Goal: Information Seeking & Learning: Learn about a topic

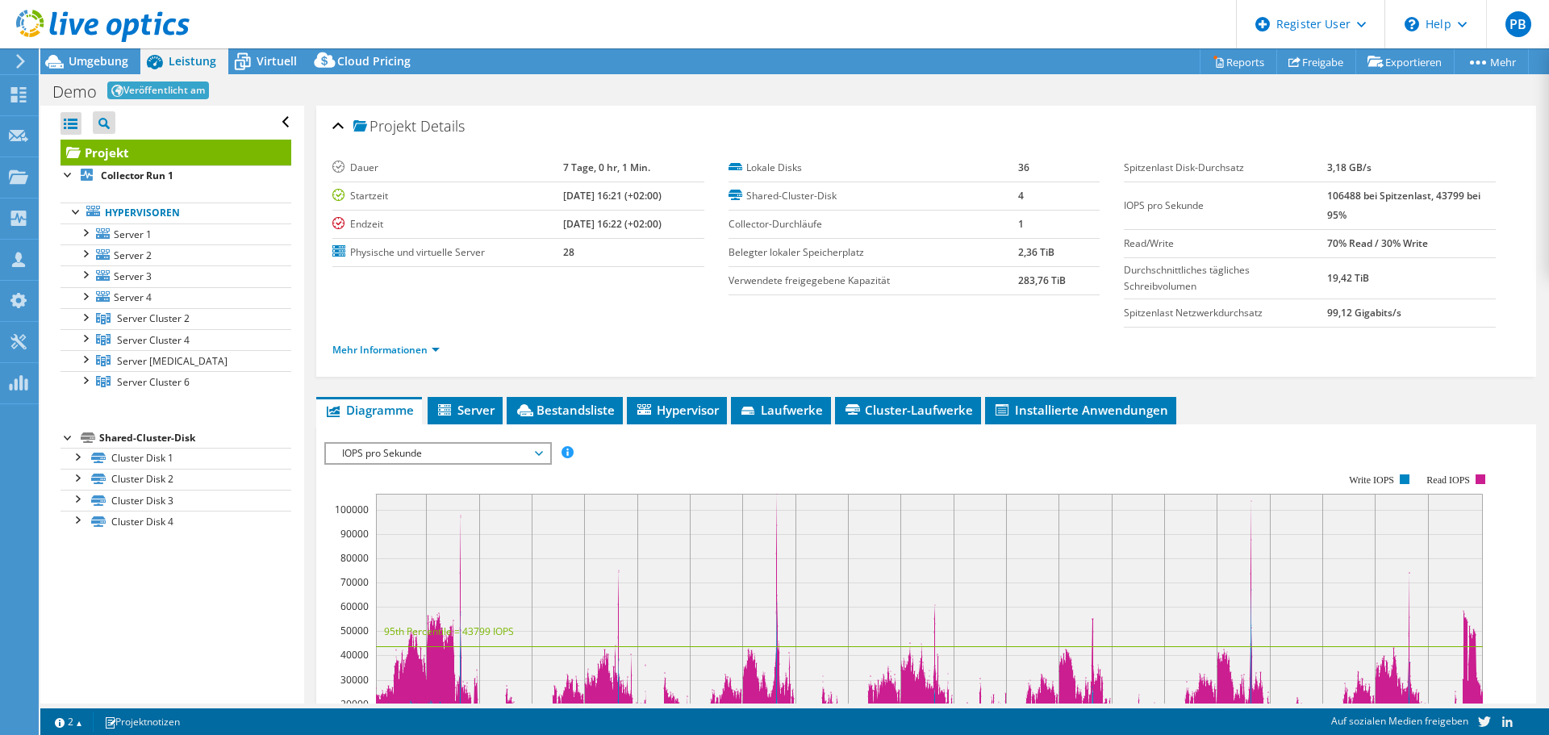
select select "USD"
click at [682, 407] on span "Hypervisor" at bounding box center [677, 410] width 84 height 16
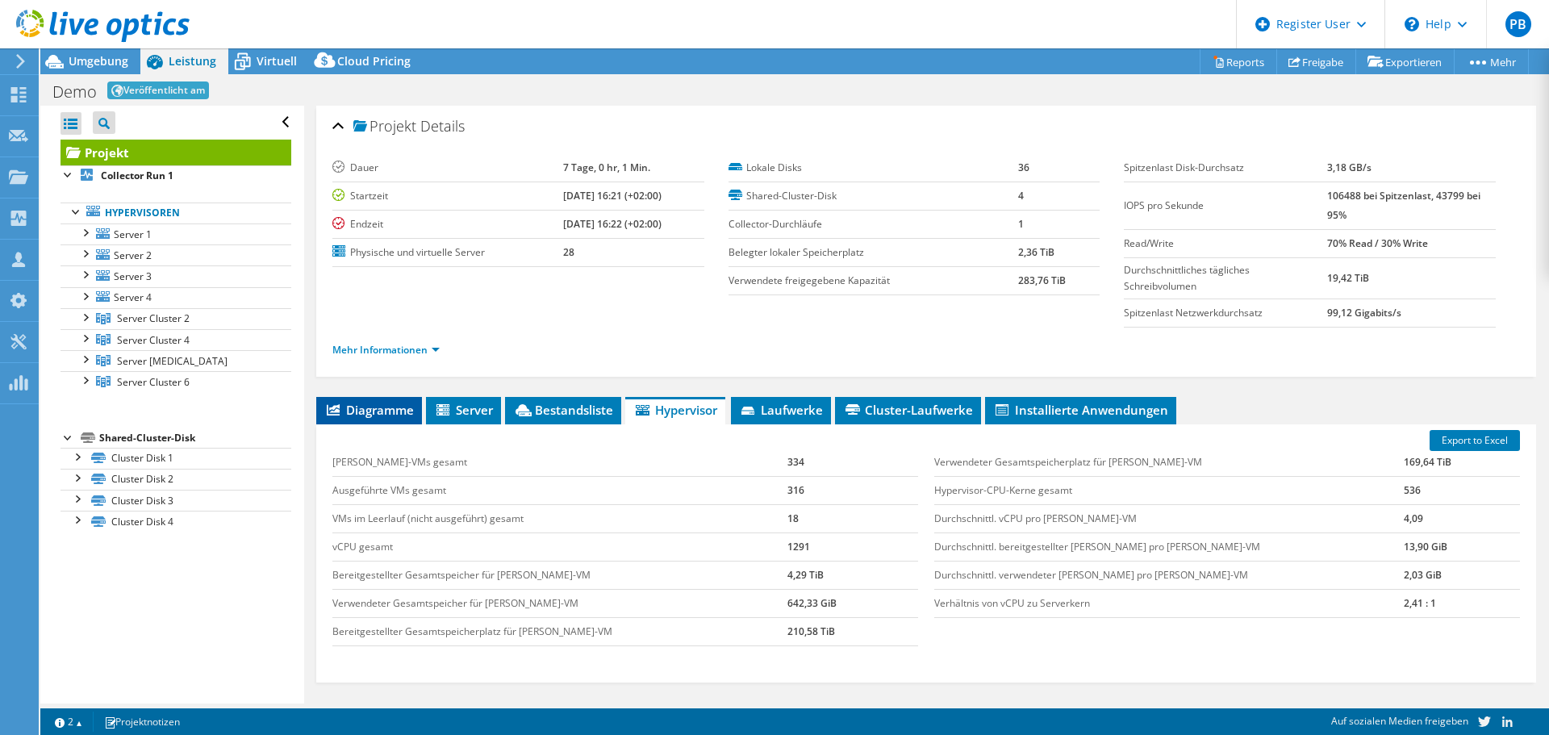
click at [360, 410] on span "Diagramme" at bounding box center [369, 410] width 90 height 16
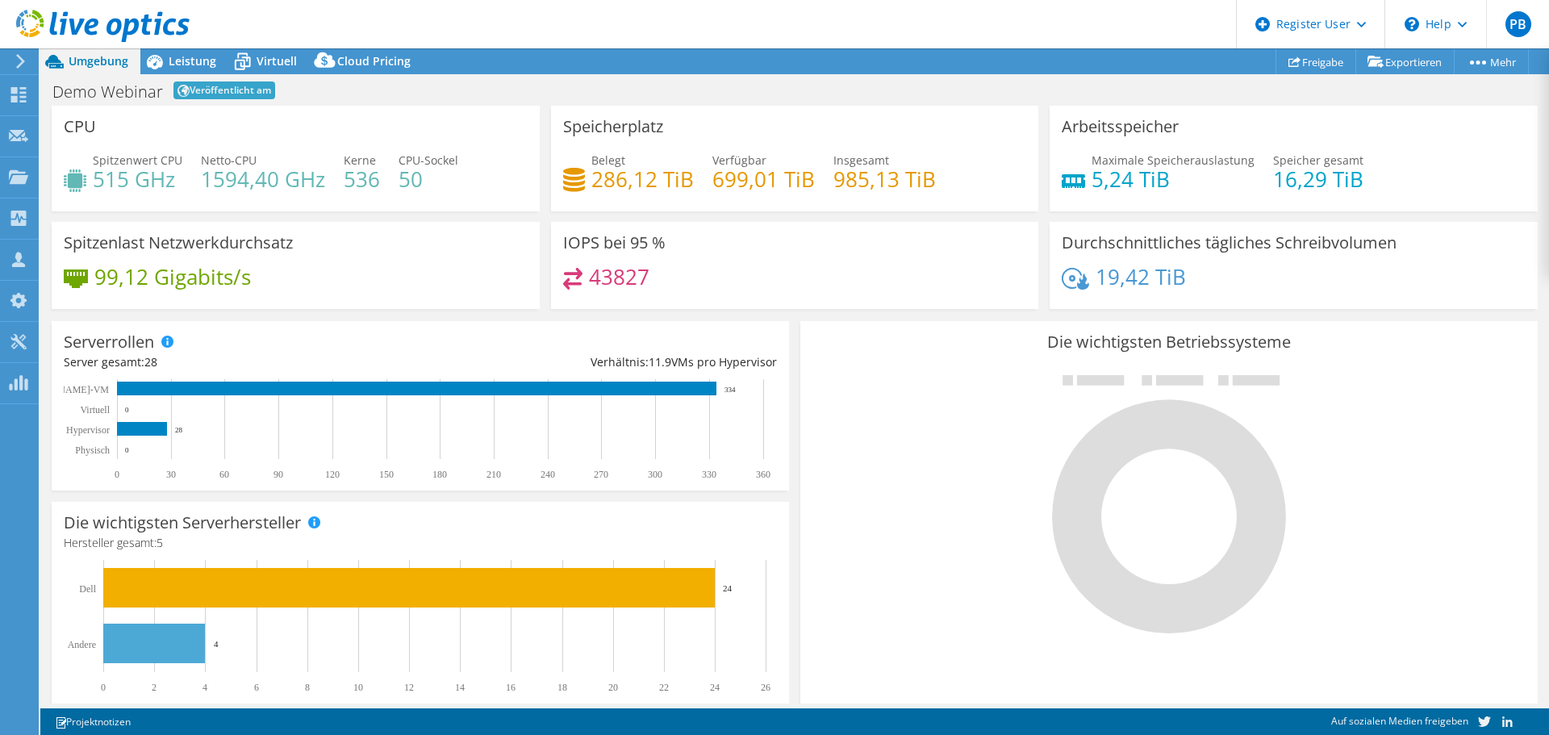
select select "USD"
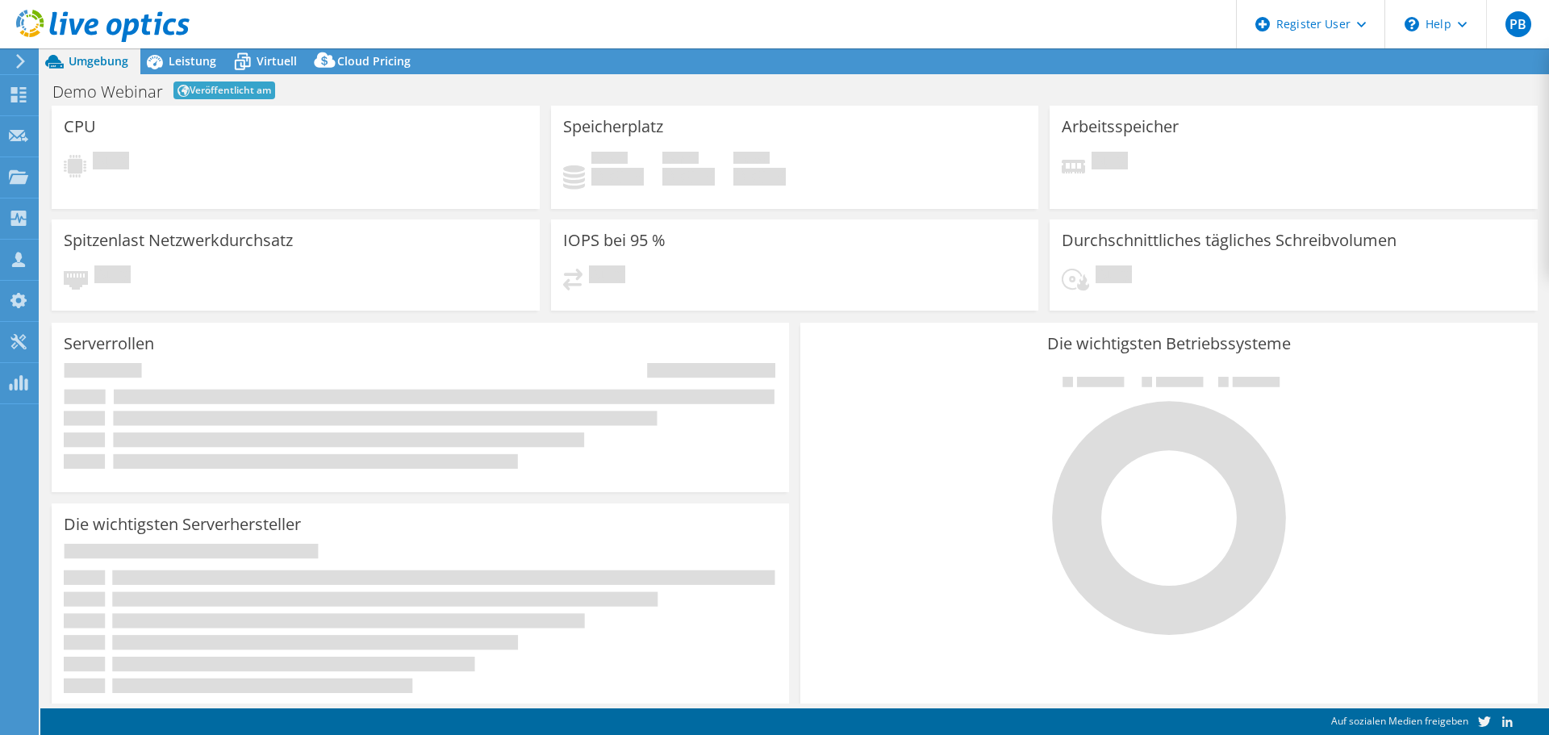
select select "USD"
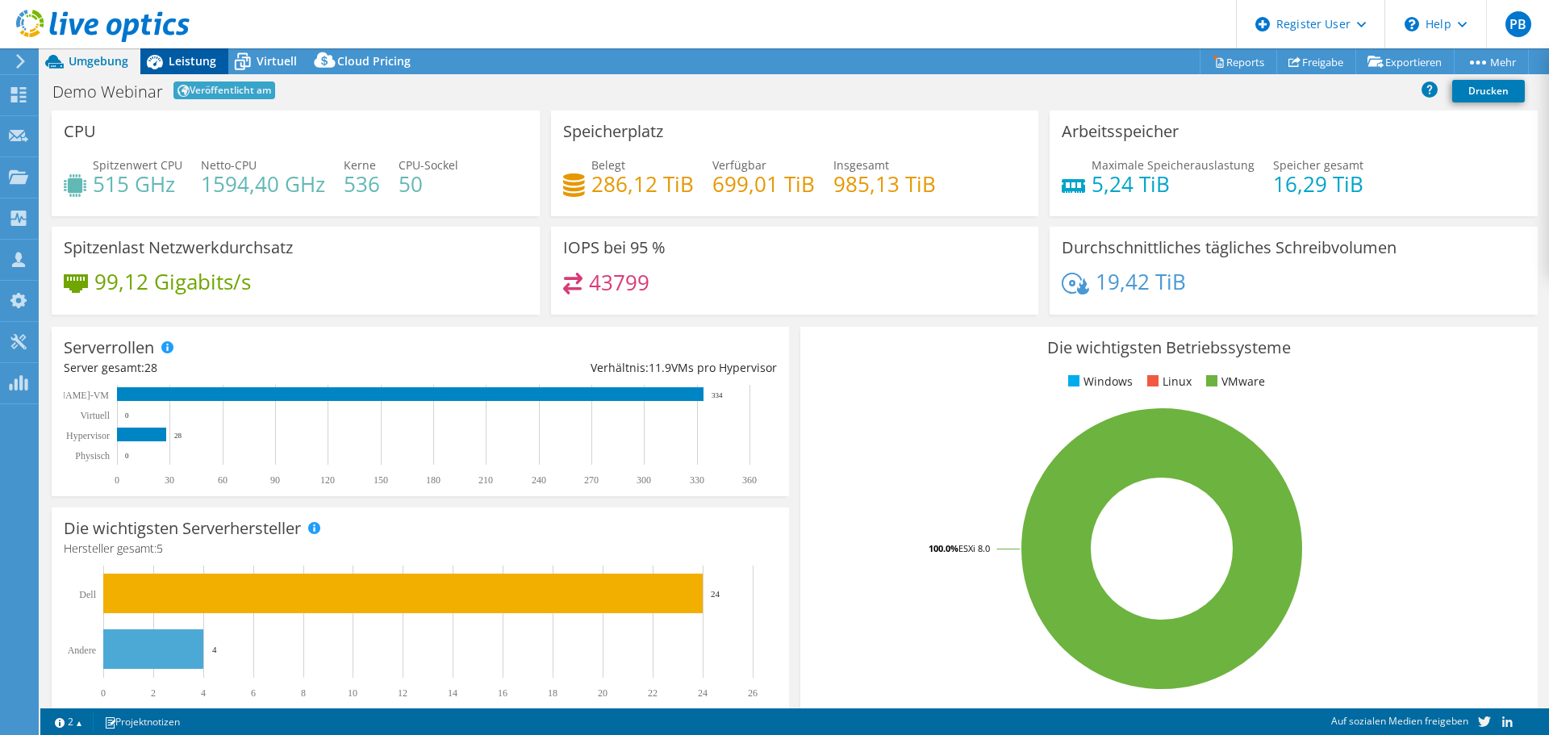
click at [178, 61] on span "Leistung" at bounding box center [193, 60] width 48 height 15
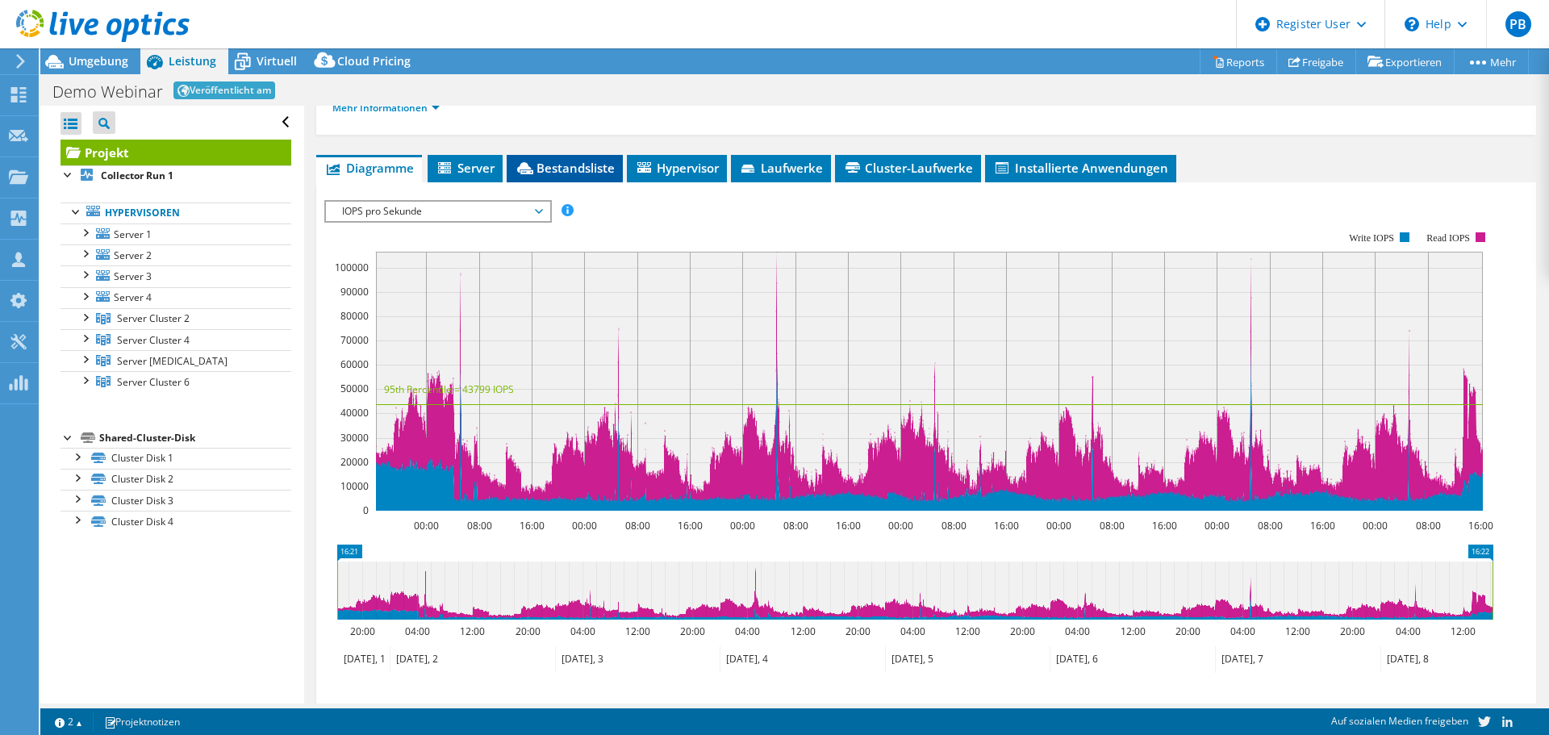
click at [575, 172] on span "Bestandsliste" at bounding box center [565, 168] width 100 height 16
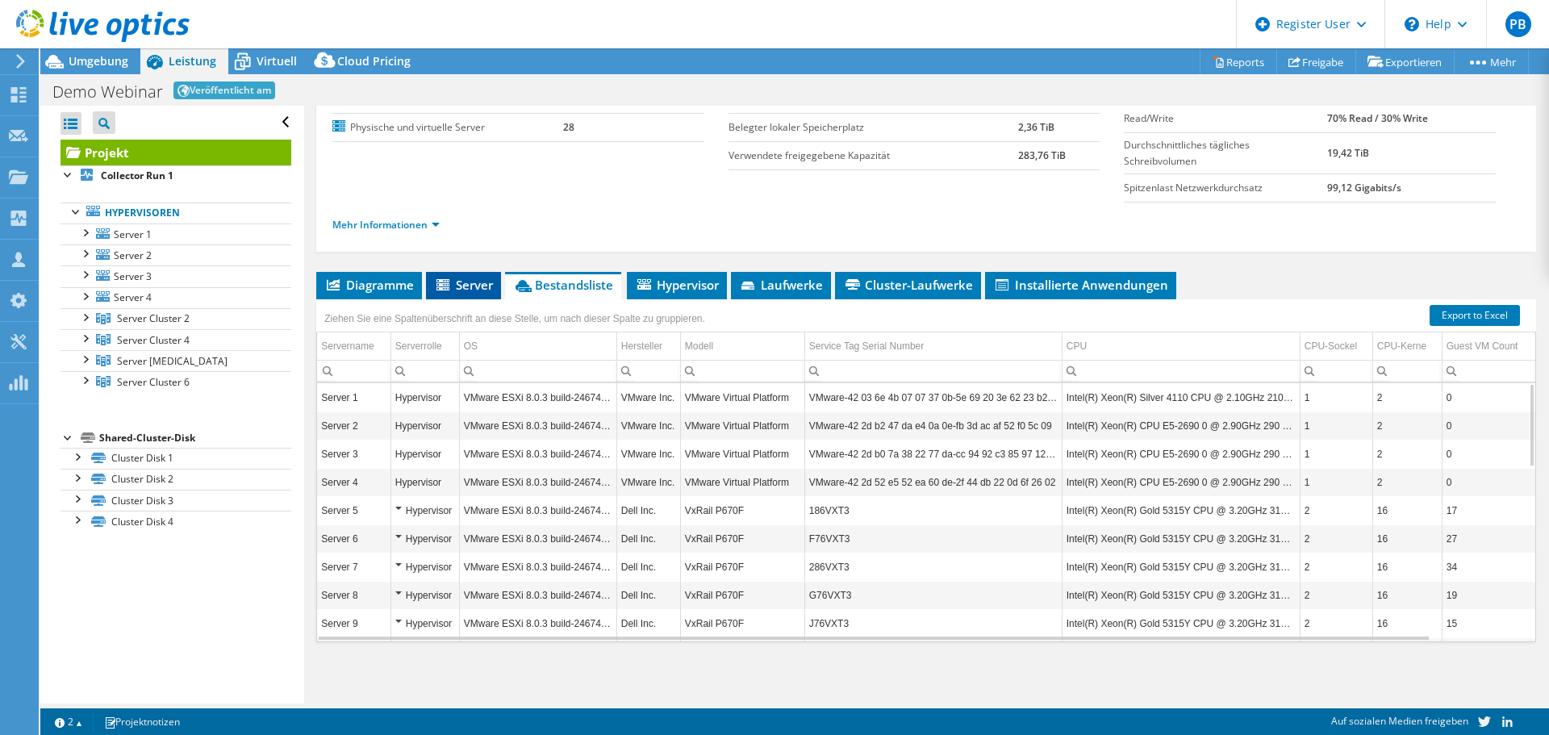
click at [471, 286] on span "Server" at bounding box center [463, 285] width 59 height 16
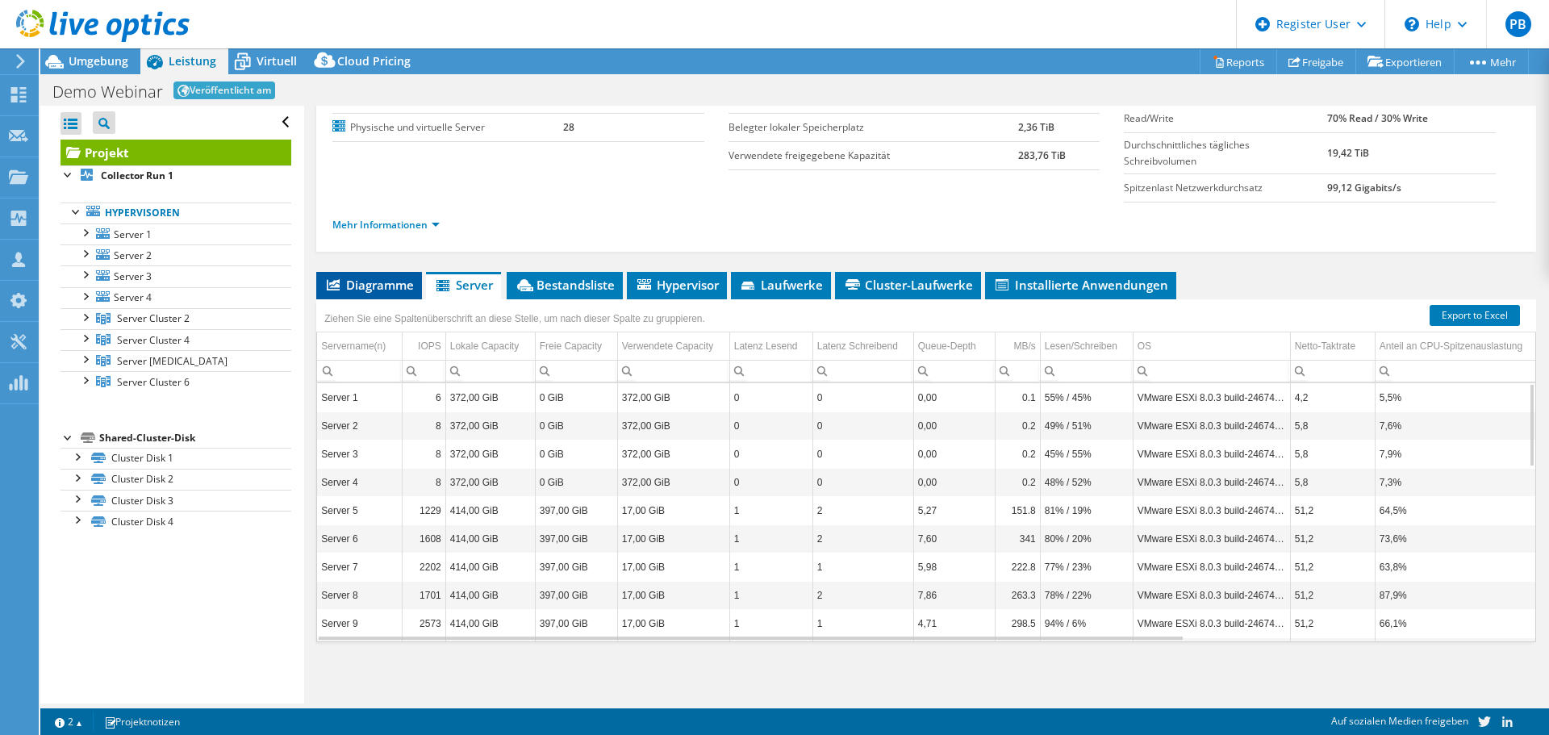
click at [395, 286] on span "Diagramme" at bounding box center [369, 285] width 90 height 16
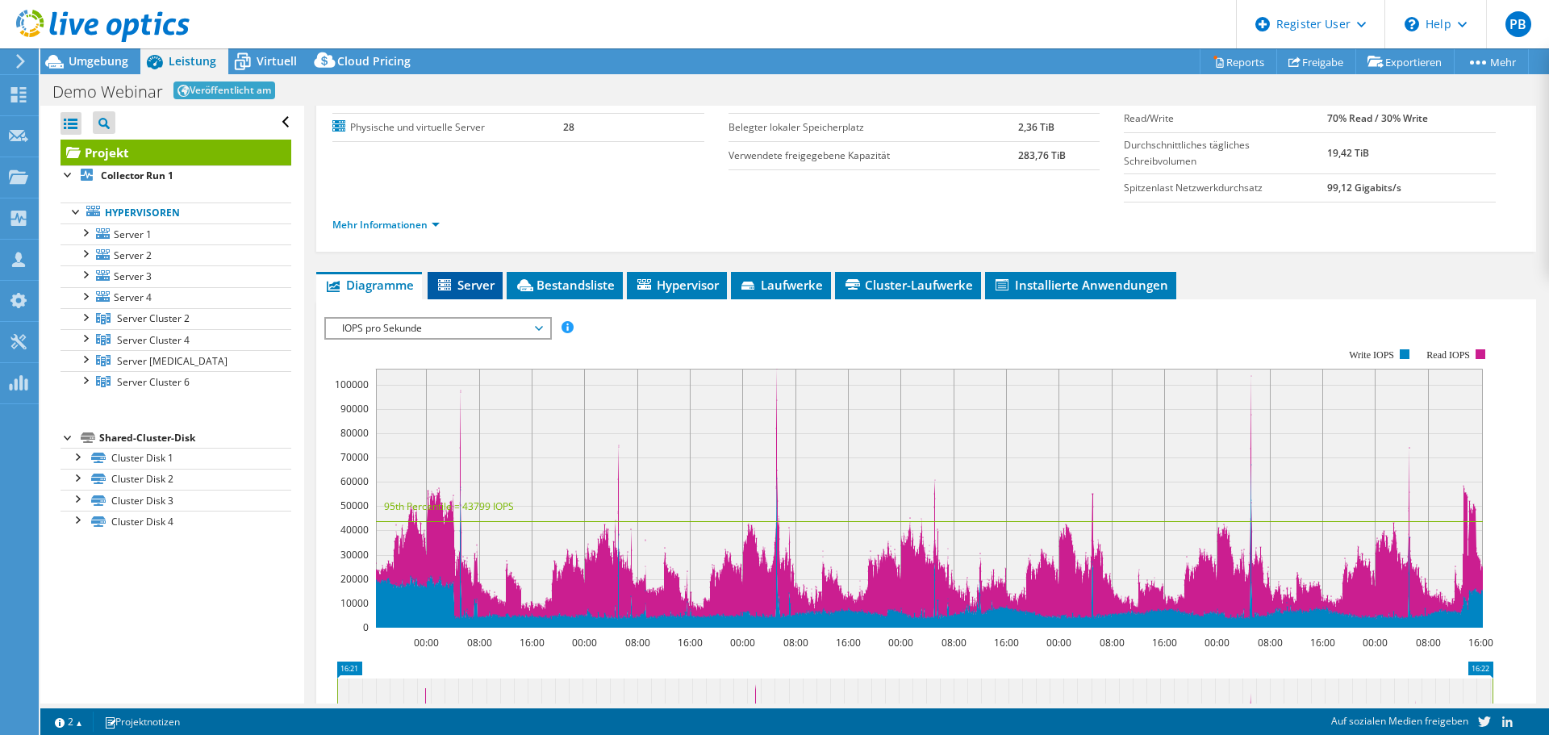
click at [488, 286] on span "Server" at bounding box center [465, 285] width 59 height 16
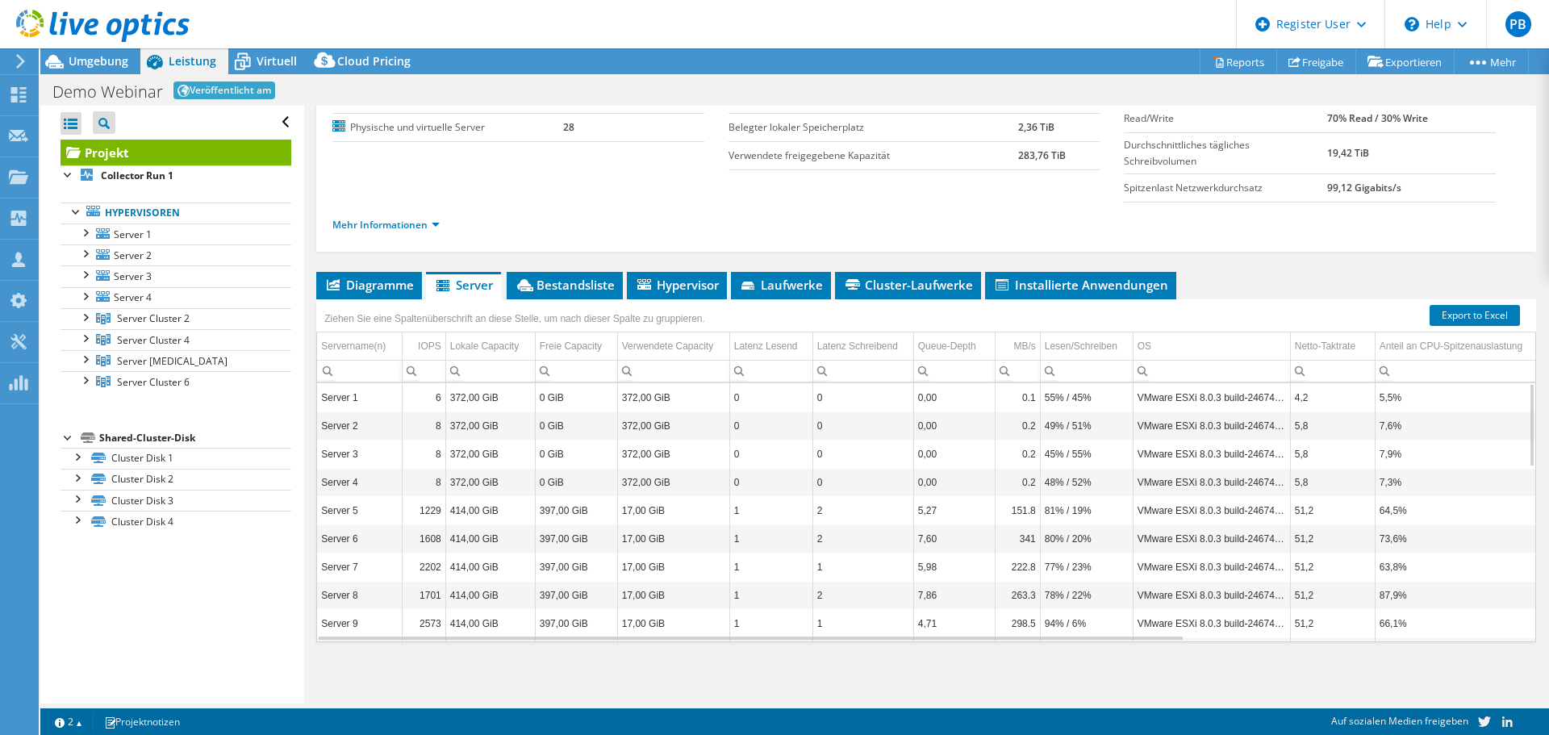
scroll to position [0, 0]
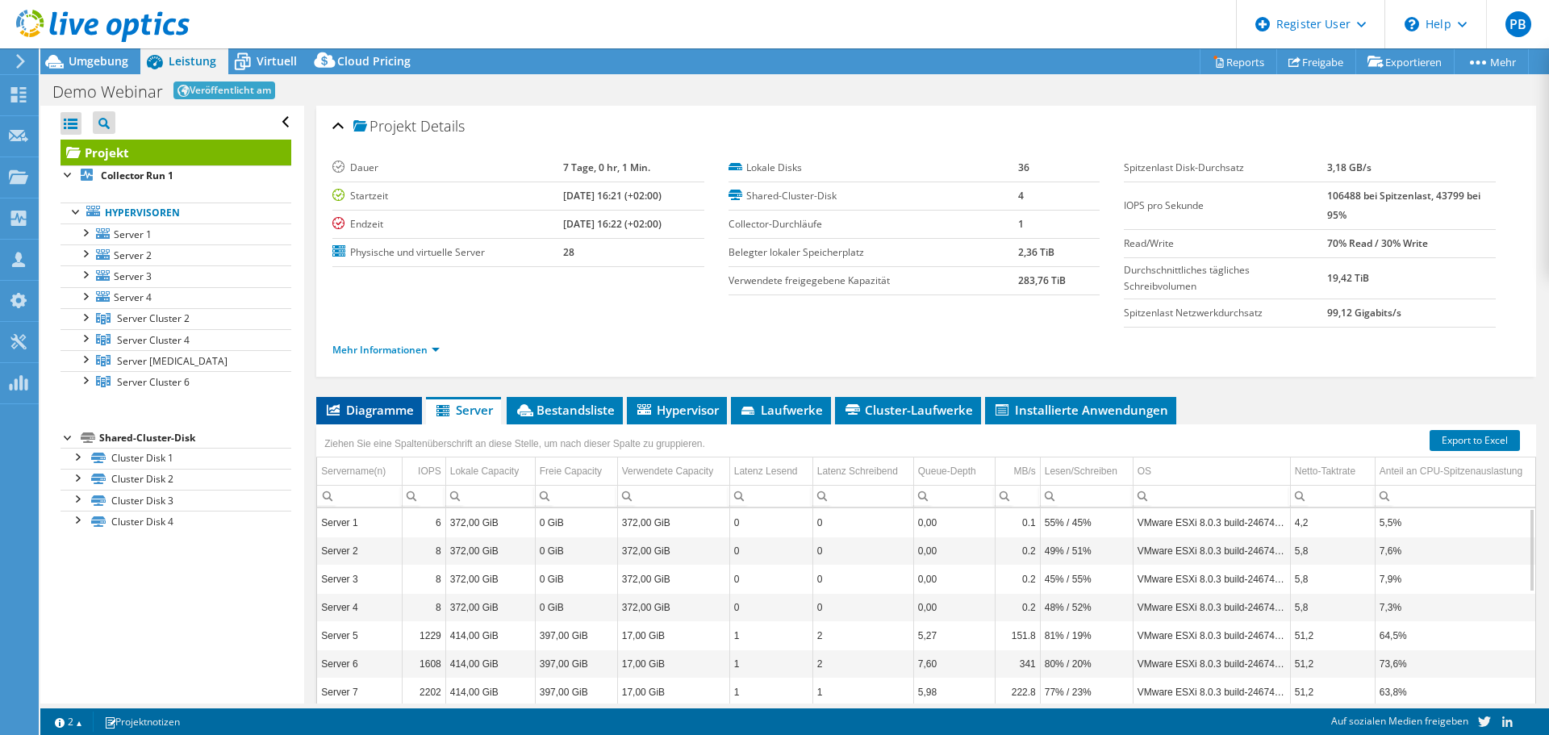
click at [372, 413] on span "Diagramme" at bounding box center [369, 410] width 90 height 16
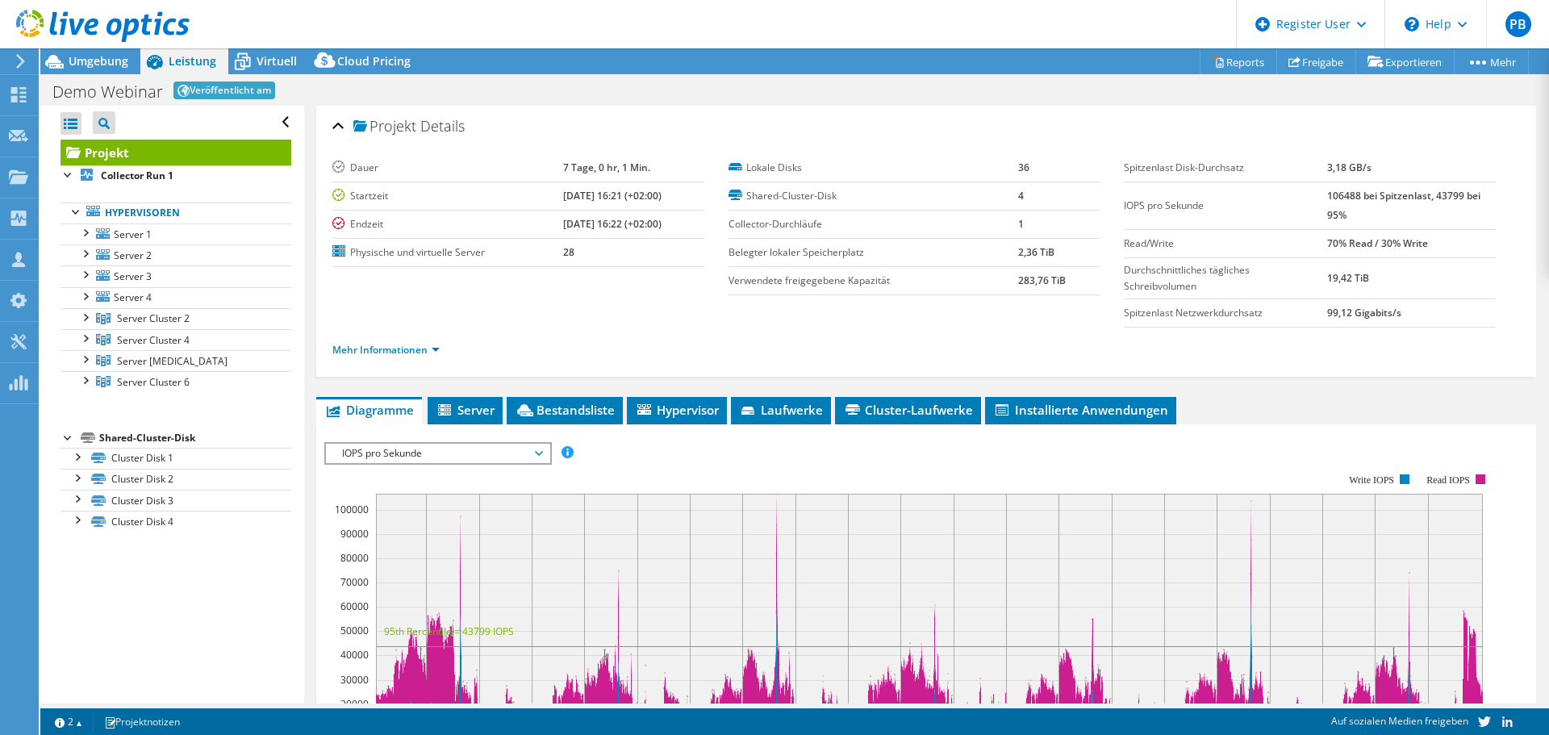
click at [90, 75] on div "Demo Webinar Veröffentlicht am Drucken" at bounding box center [794, 89] width 1509 height 31
click at [92, 70] on div "Umgebung" at bounding box center [90, 61] width 100 height 26
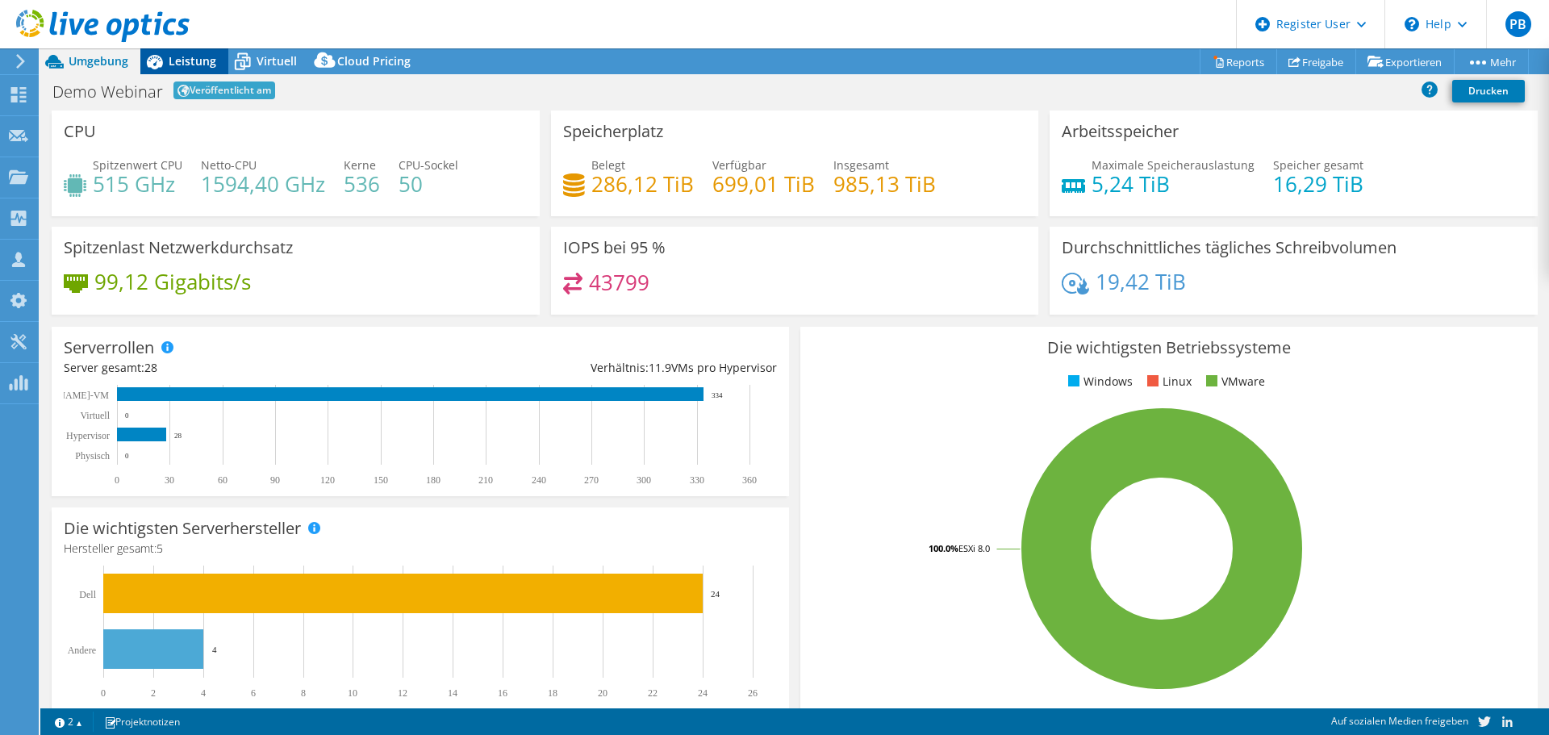
click at [172, 61] on span "Leistung" at bounding box center [193, 60] width 48 height 15
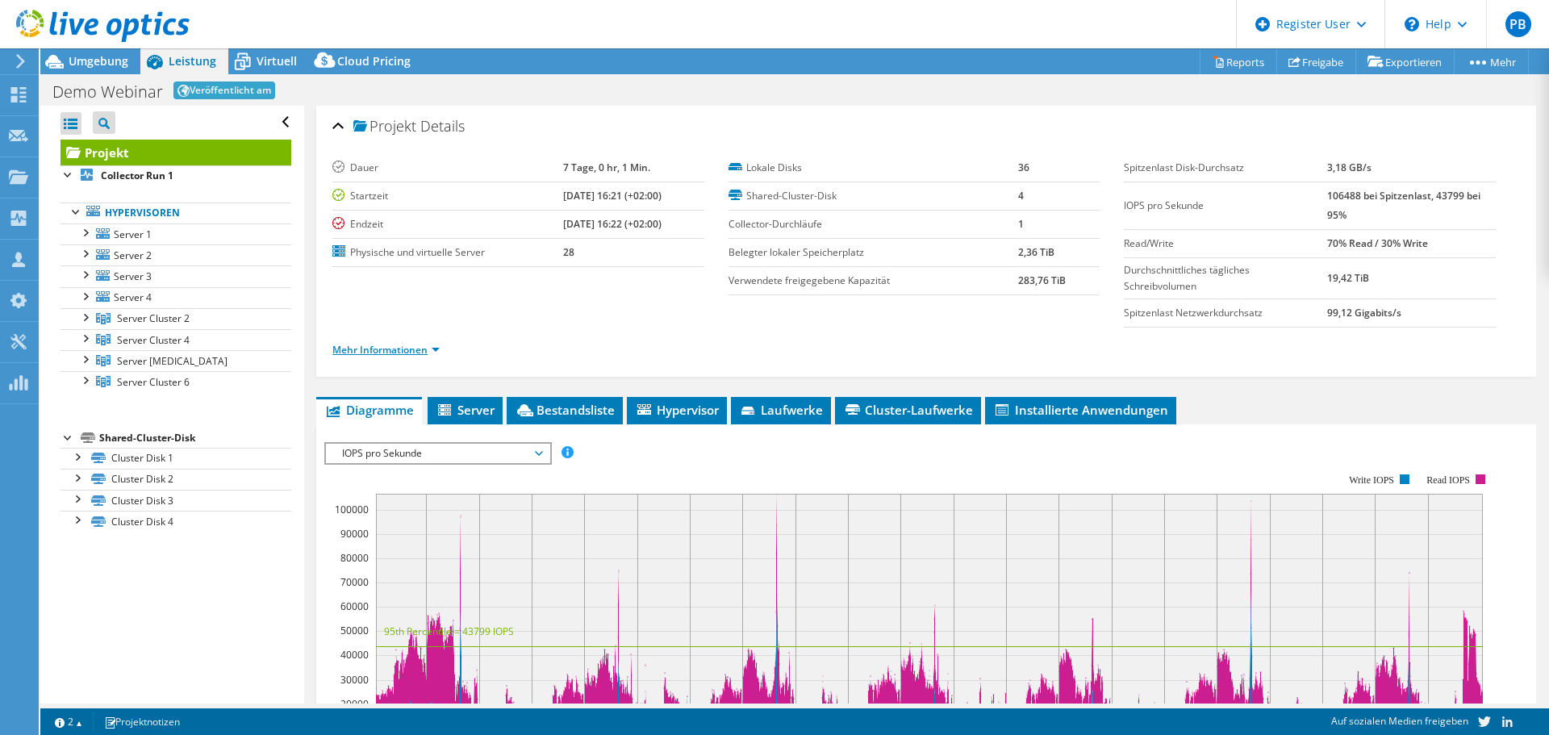
click at [385, 349] on link "Mehr Informationen" at bounding box center [385, 350] width 107 height 14
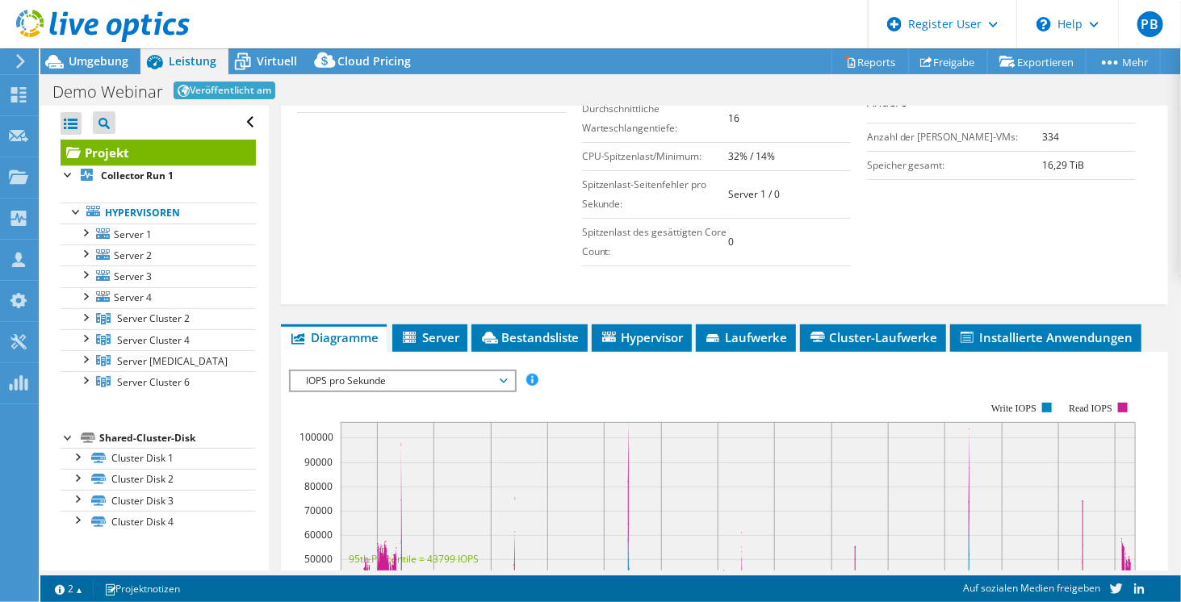
scroll to position [403, 0]
